Goal: Communication & Community: Answer question/provide support

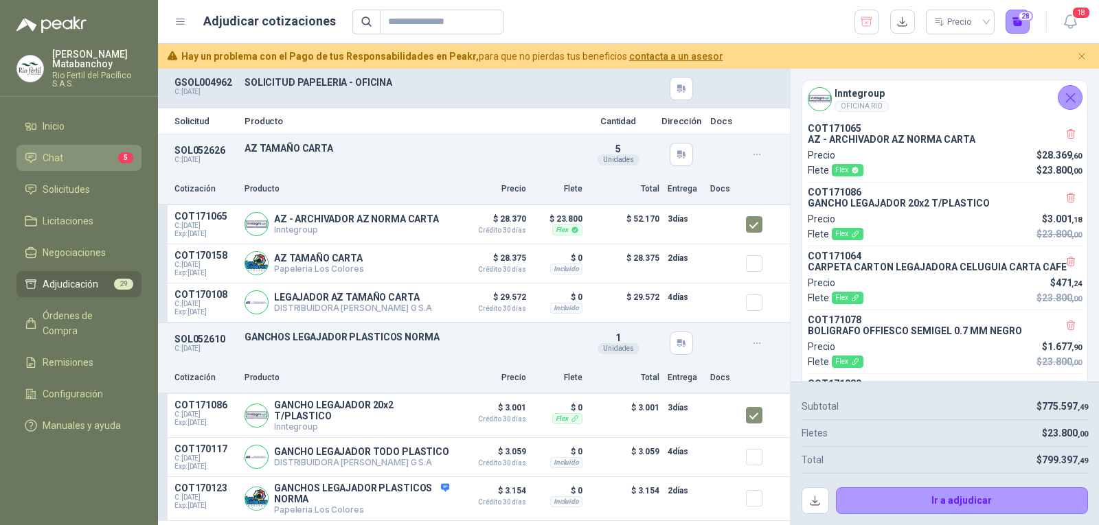
click at [79, 161] on li "Chat 5" at bounding box center [79, 157] width 109 height 15
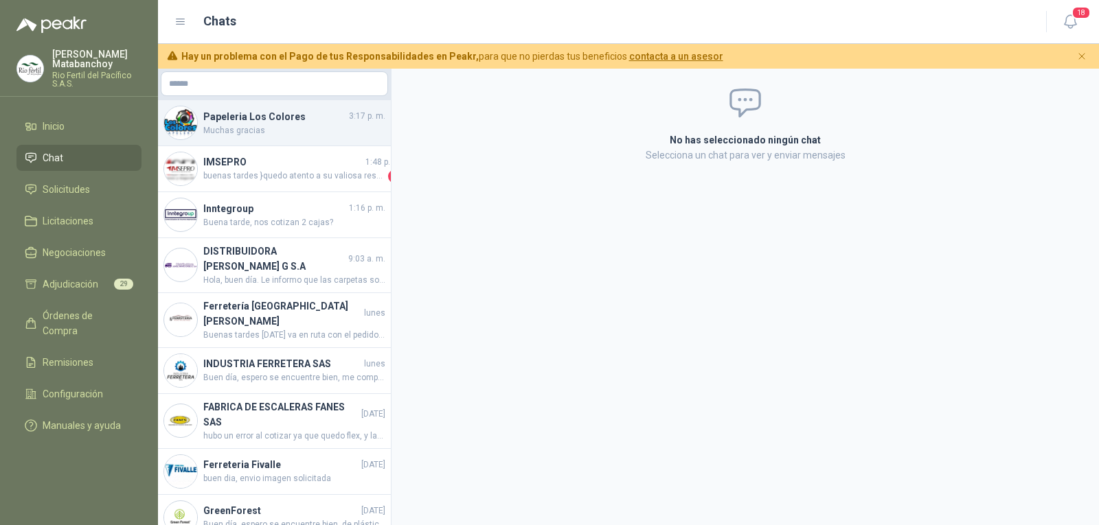
click at [306, 133] on span "Muchas gracias" at bounding box center [294, 130] width 182 height 13
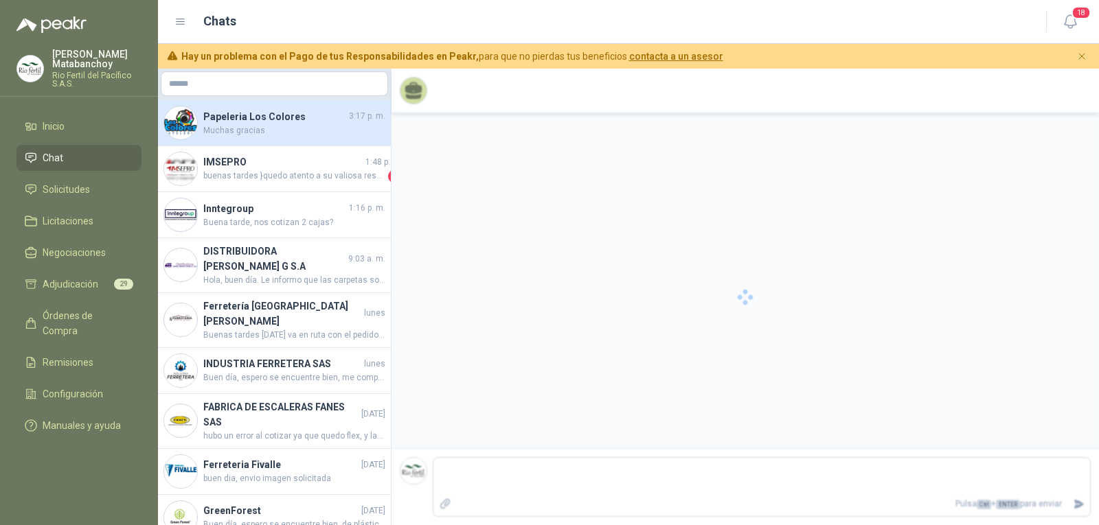
scroll to position [231, 0]
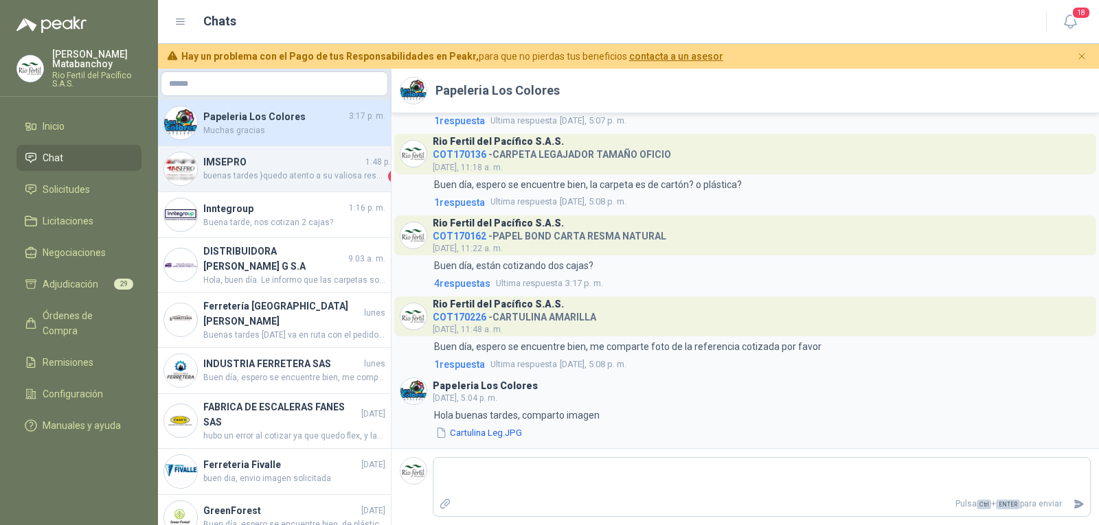
click at [284, 159] on h4 "IMSEPRO" at bounding box center [282, 162] width 159 height 15
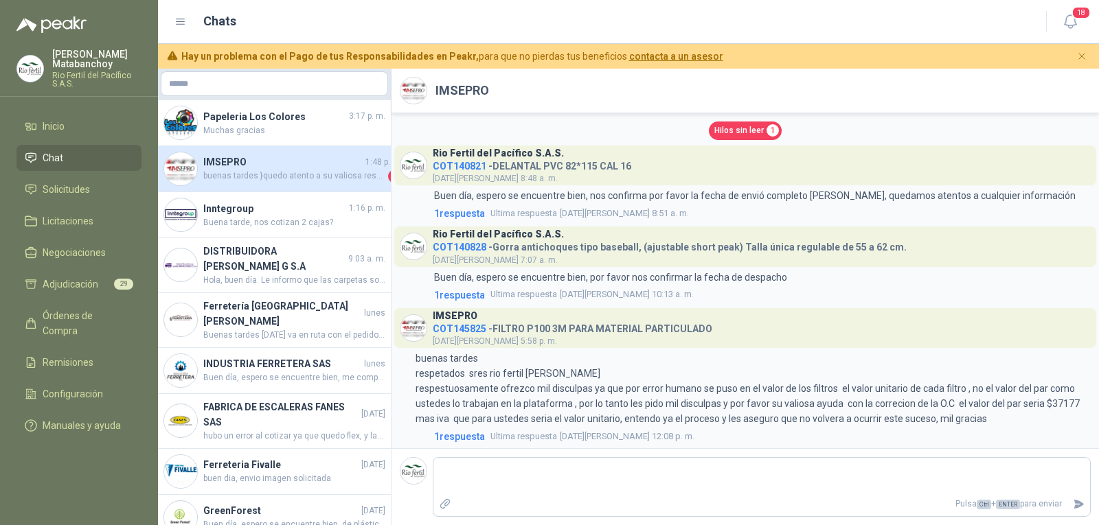
scroll to position [613, 0]
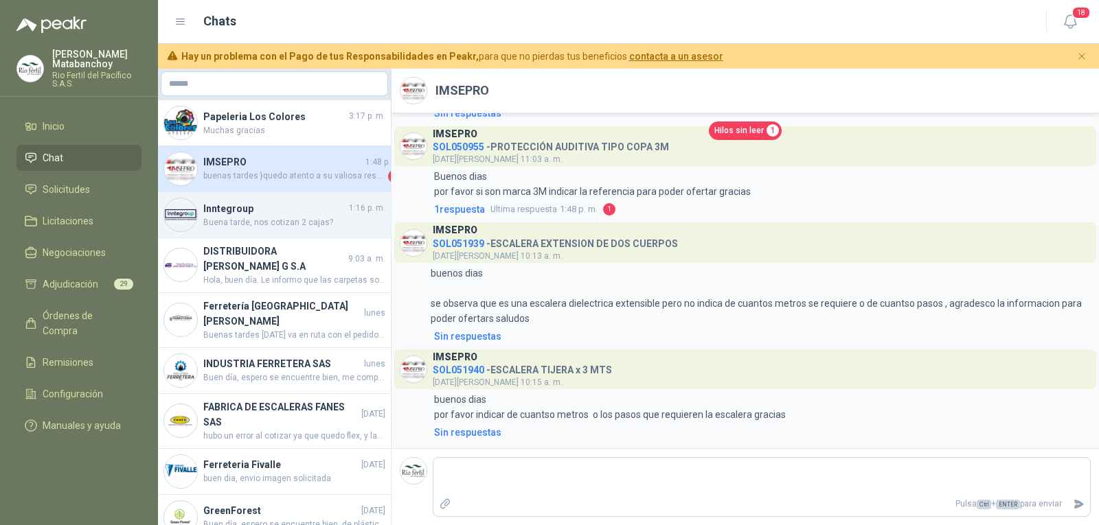
click at [276, 225] on span "Buena tarde, nos cotizan 2 cajas?" at bounding box center [294, 222] width 182 height 13
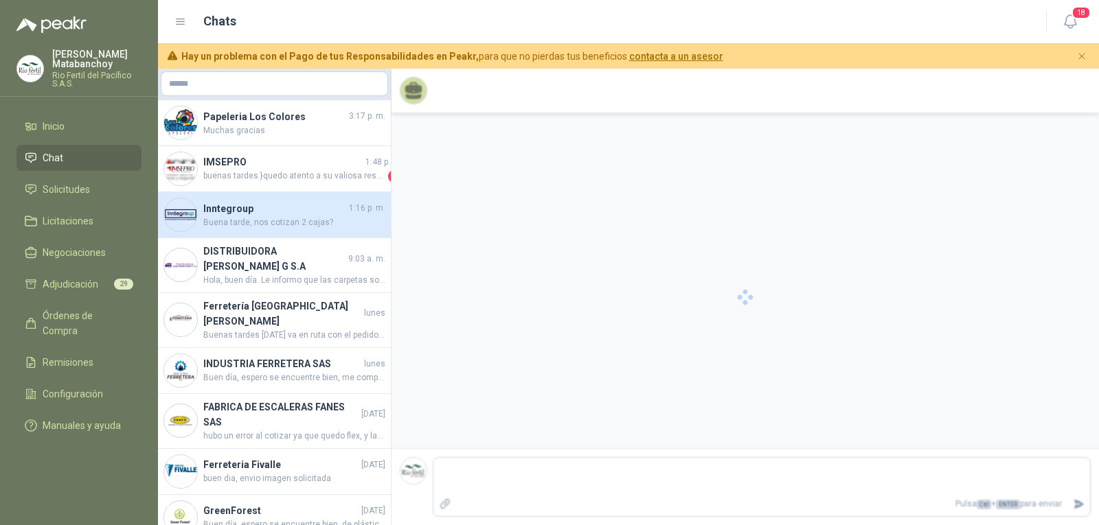
scroll to position [926, 0]
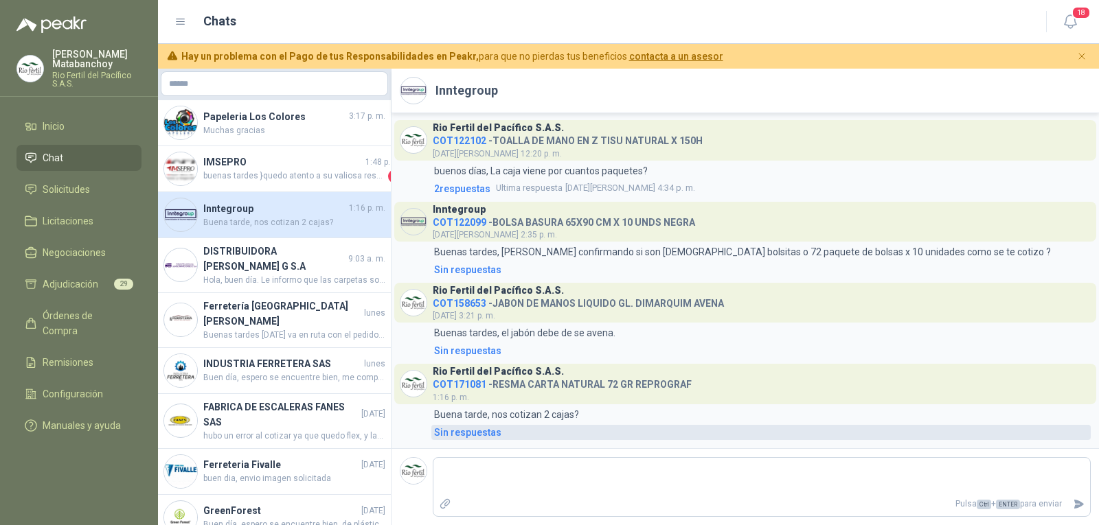
click at [455, 438] on div "Sin respuestas" at bounding box center [467, 432] width 67 height 15
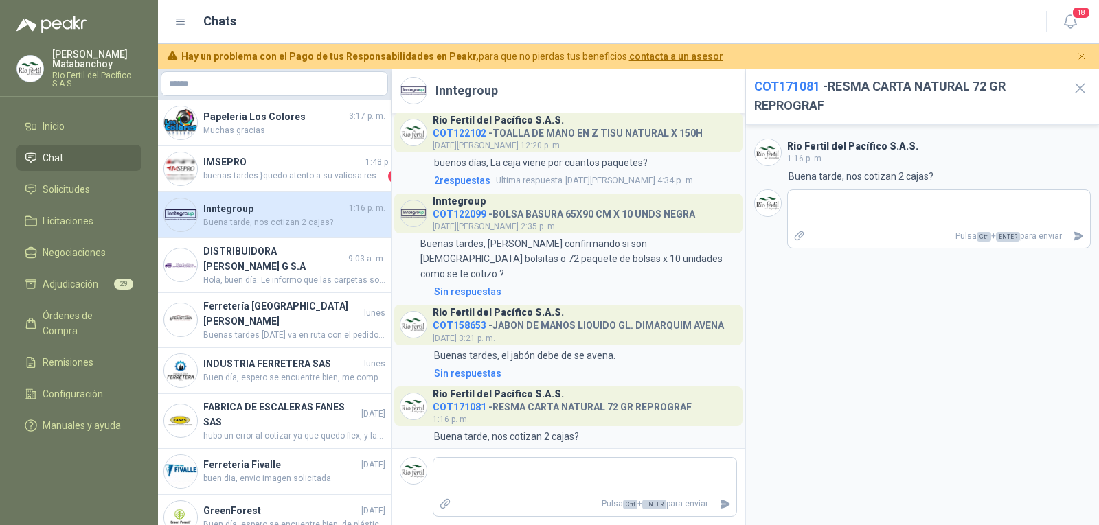
scroll to position [1009, 0]
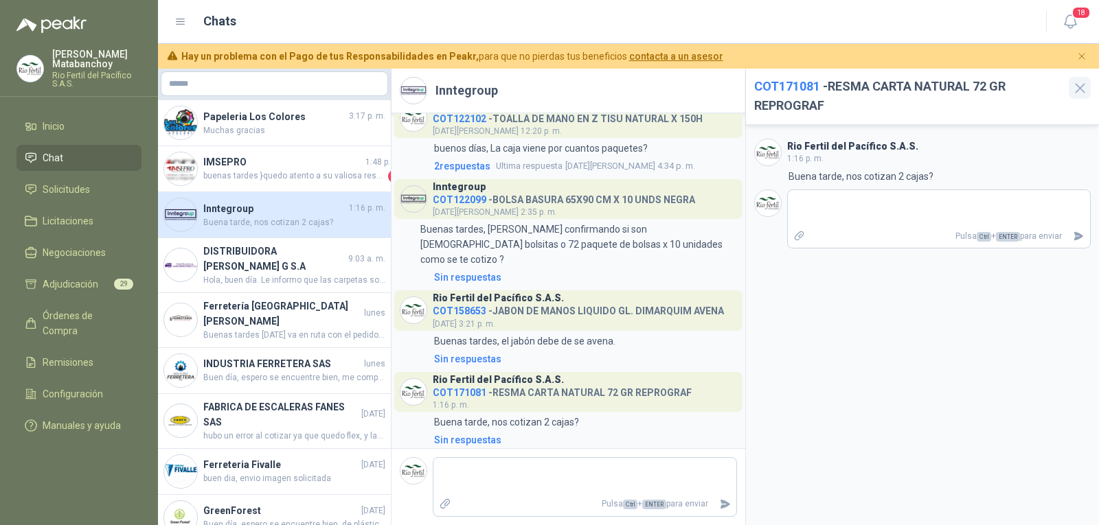
click at [1085, 89] on icon "button" at bounding box center [1080, 88] width 17 height 17
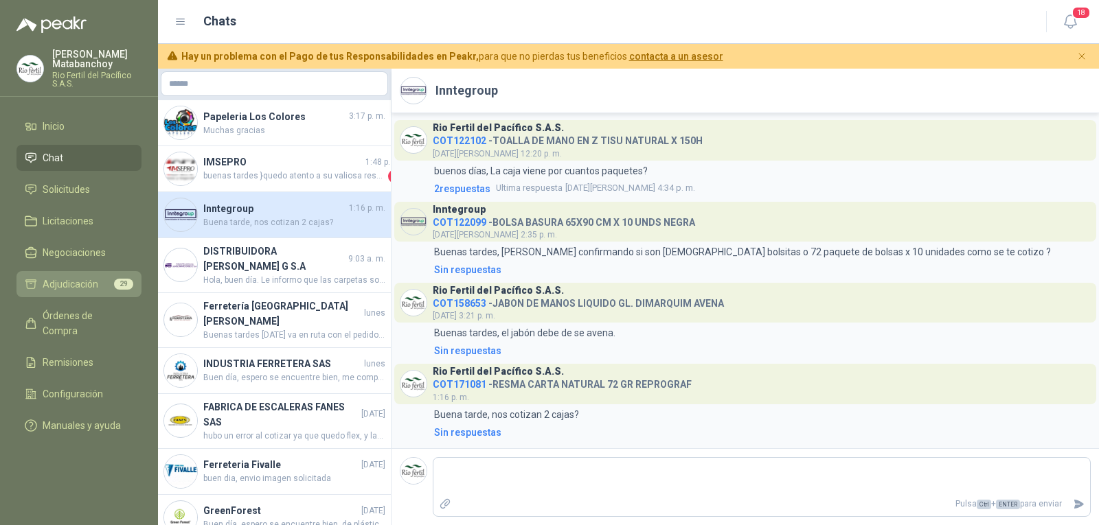
click at [82, 291] on span "Adjudicación" at bounding box center [71, 284] width 56 height 15
